Goal: Entertainment & Leisure: Consume media (video, audio)

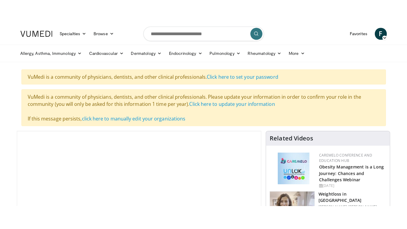
scroll to position [119, 0]
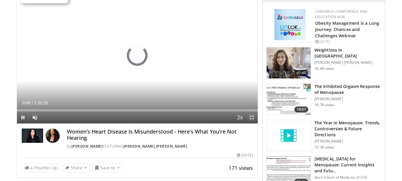
click at [252, 116] on span "Video Player" at bounding box center [252, 117] width 12 height 12
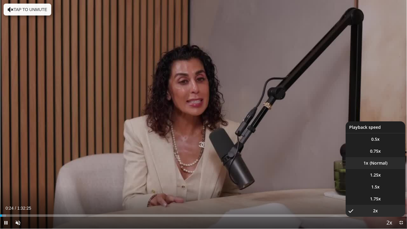
click at [375, 163] on li "1x" at bounding box center [376, 163] width 60 height 12
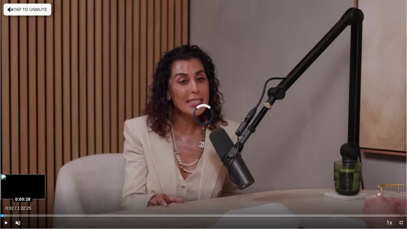
click at [3, 181] on div "Loaded : 1.61% 0:00:24 0:00:28" at bounding box center [203, 214] width 407 height 6
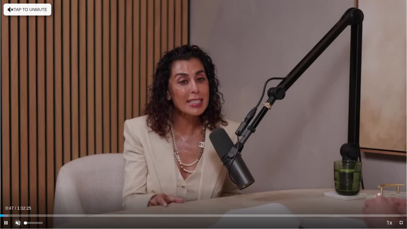
click at [18, 181] on span "Video Player" at bounding box center [18, 223] width 12 height 12
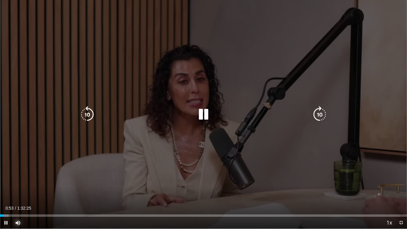
scroll to position [0, 0]
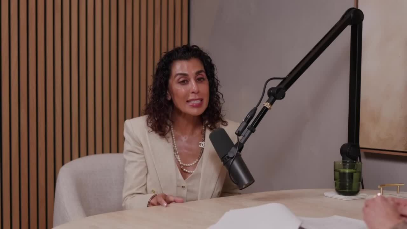
click at [359, 181] on div "10 seconds Tap to unmute" at bounding box center [203, 114] width 407 height 228
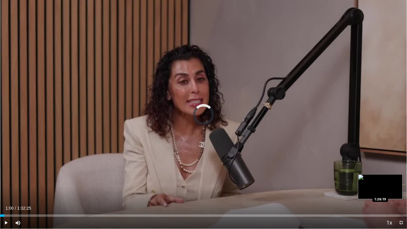
click at [380, 181] on div "Loaded : 0.00% 0:01:00 1:26:19" at bounding box center [203, 215] width 407 height 2
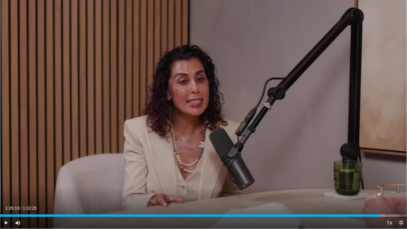
click at [402, 181] on span "Video Player" at bounding box center [401, 223] width 12 height 12
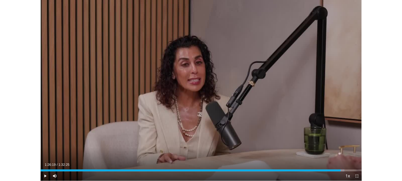
scroll to position [255, 0]
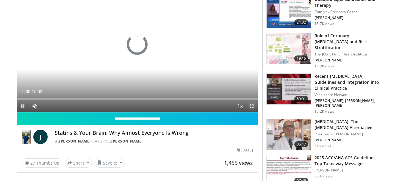
click at [252, 104] on span "Video Player" at bounding box center [252, 106] width 12 height 12
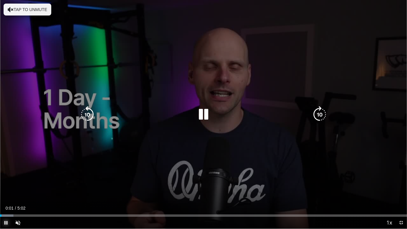
click at [6, 181] on span "Video Player" at bounding box center [6, 223] width 12 height 12
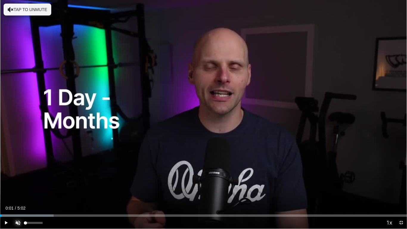
click at [16, 181] on span "Video Player" at bounding box center [18, 223] width 12 height 12
click at [6, 181] on span "Video Player" at bounding box center [6, 223] width 12 height 12
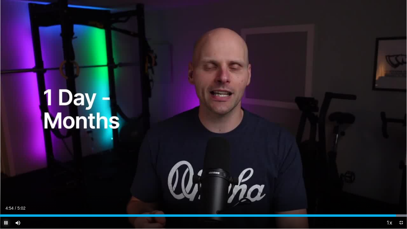
click at [5, 181] on span "Video Player" at bounding box center [6, 223] width 12 height 12
click at [400, 181] on span "Video Player" at bounding box center [401, 223] width 12 height 12
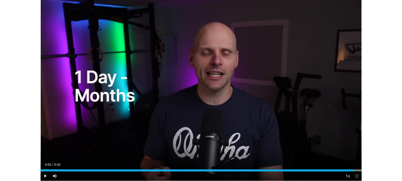
scroll to position [225, 0]
